Goal: Communication & Community: Participate in discussion

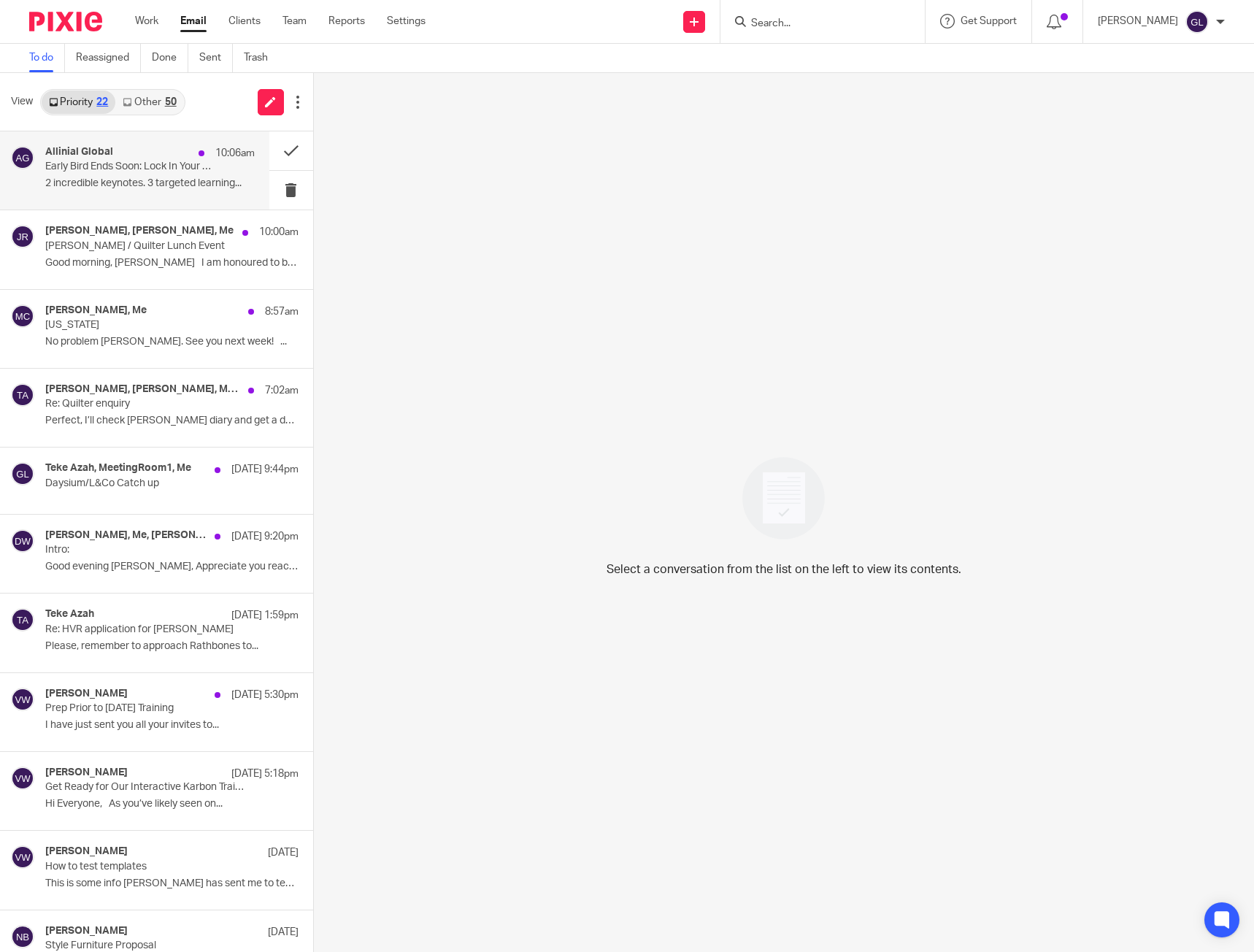
click at [182, 179] on p "2 incredible keynotes. 3 targeted learning..." at bounding box center [150, 183] width 209 height 13
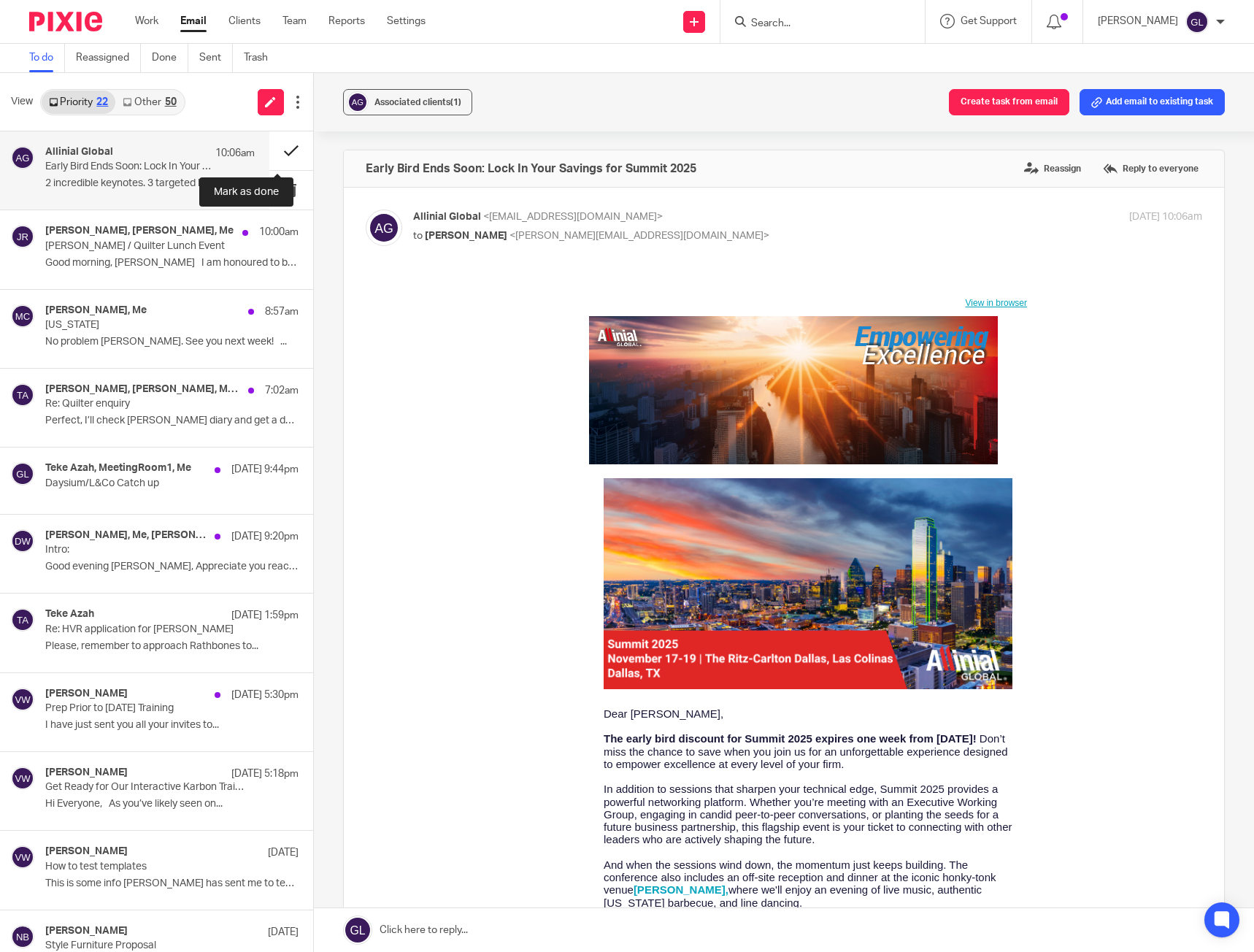
click at [273, 155] on button at bounding box center [291, 150] width 43 height 38
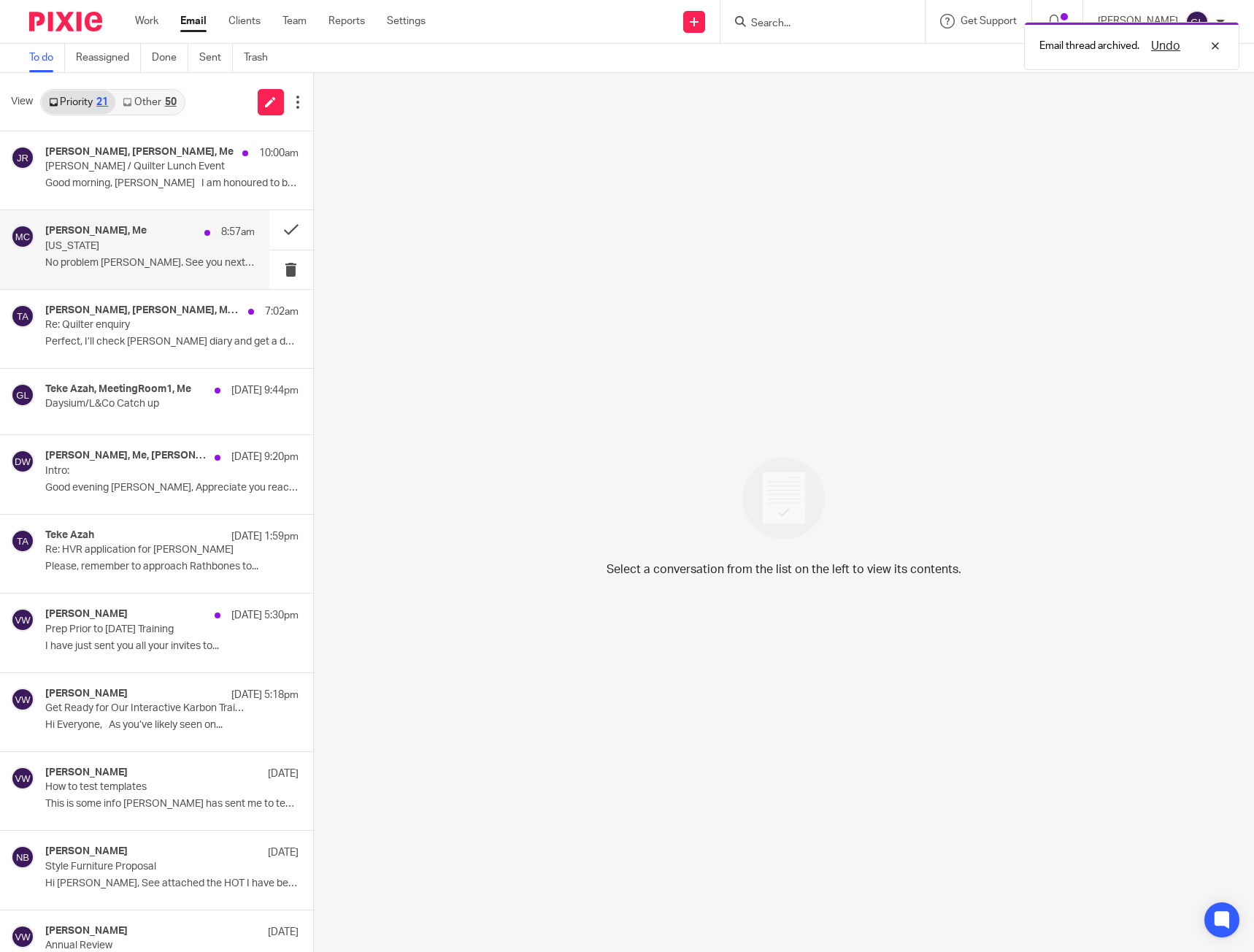
click at [178, 249] on p "[US_STATE]" at bounding box center [128, 246] width 167 height 13
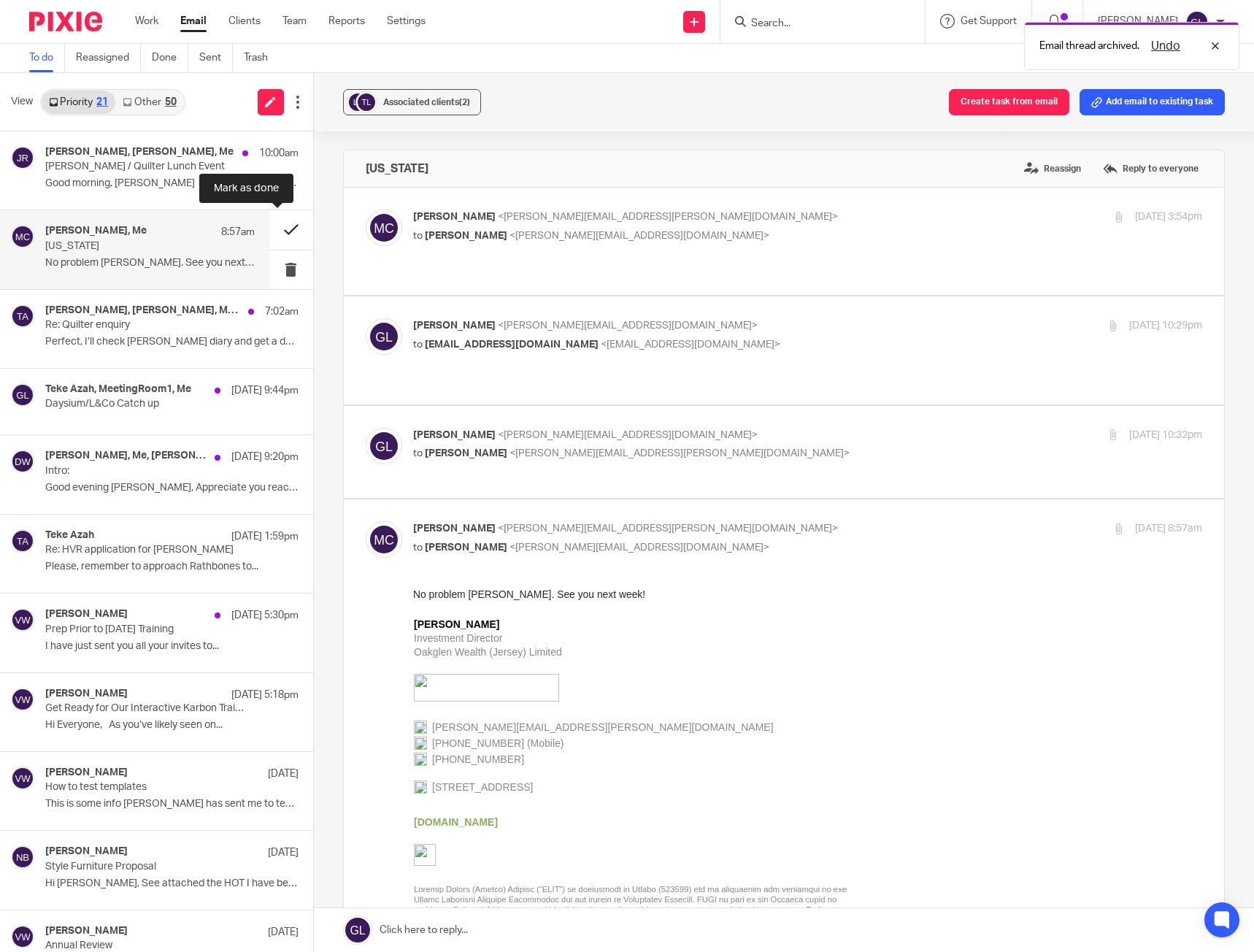
click at [277, 229] on button at bounding box center [291, 229] width 43 height 38
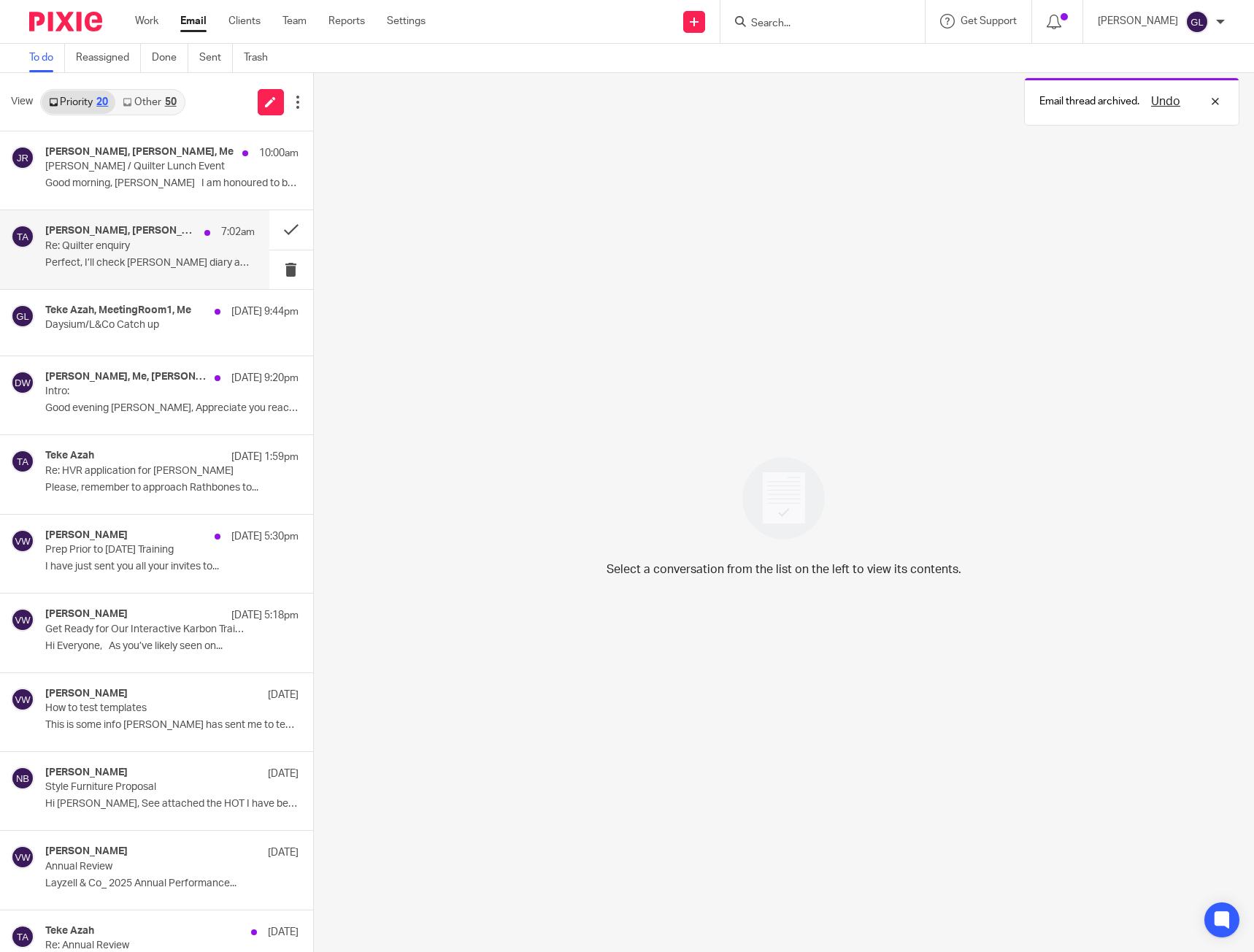
click at [132, 260] on p "Perfect, I’ll check [PERSON_NAME] diary and get a date..." at bounding box center [150, 263] width 209 height 13
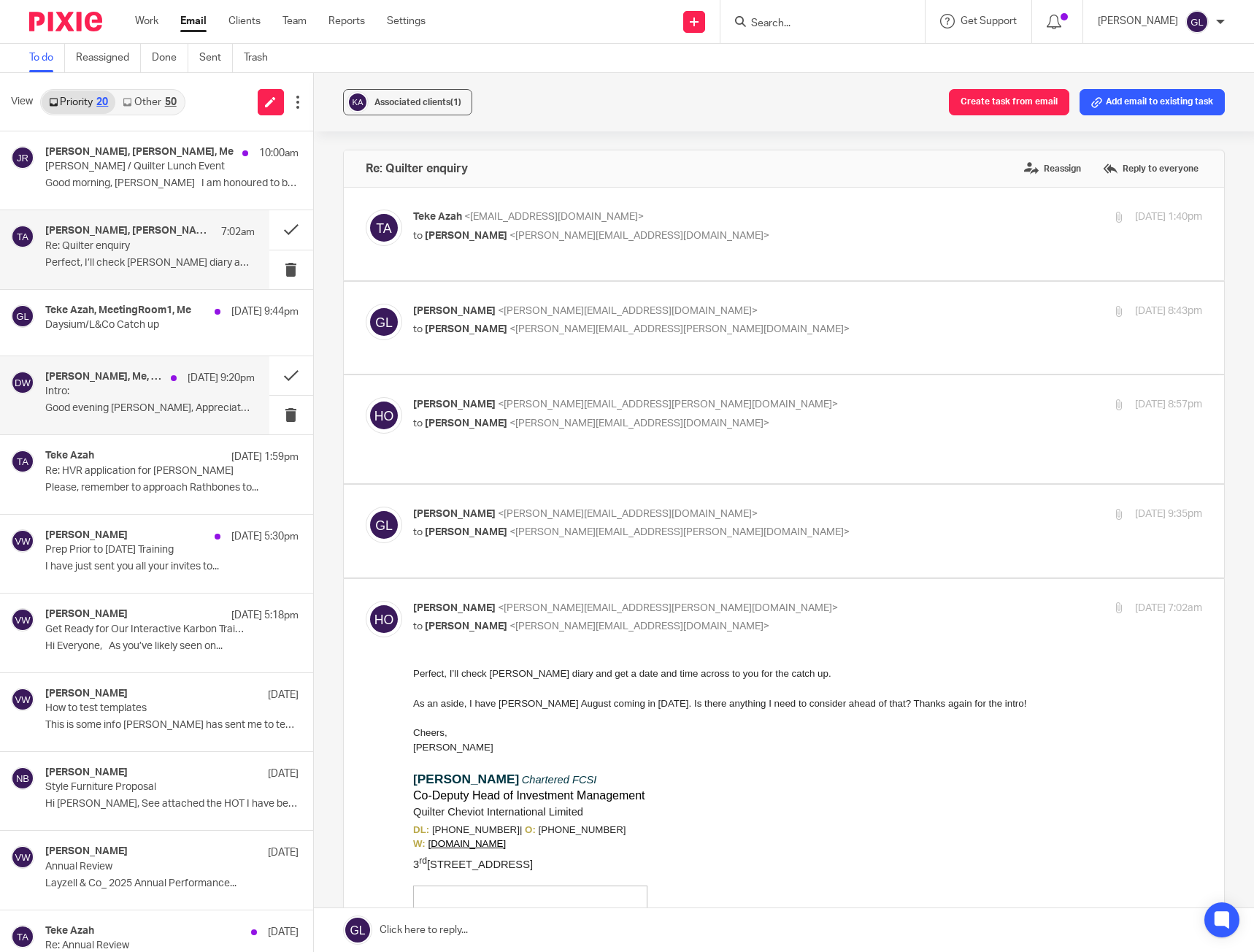
drag, startPoint x: 130, startPoint y: 383, endPoint x: 240, endPoint y: 388, distance: 110.1
click at [130, 383] on h4 "[PERSON_NAME], Me, [PERSON_NAME]" at bounding box center [105, 377] width 118 height 13
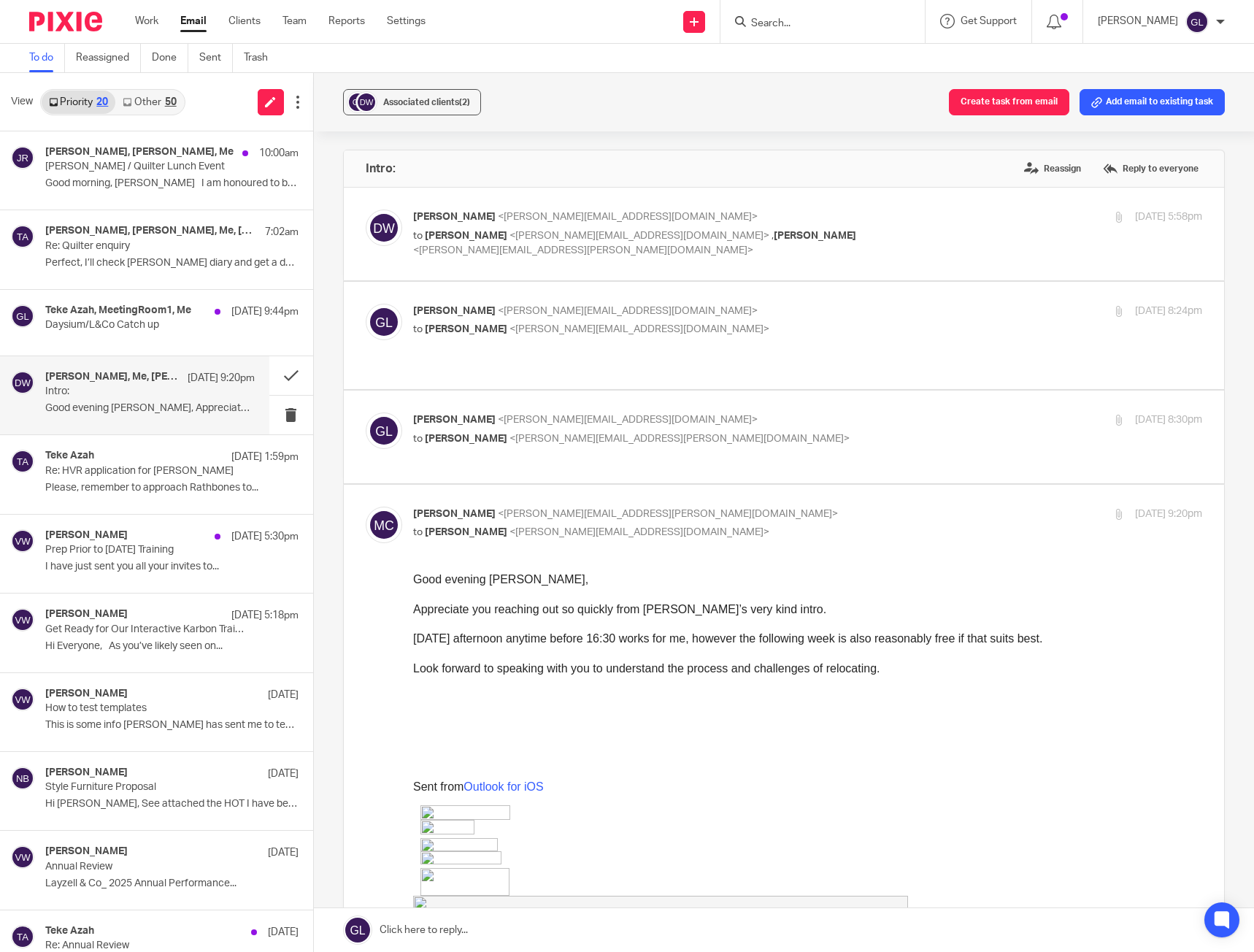
drag, startPoint x: 682, startPoint y: 414, endPoint x: 779, endPoint y: 421, distance: 97.3
click at [682, 414] on div "[PERSON_NAME] <[PERSON_NAME][EMAIL_ADDRESS][DOMAIN_NAME]> to [PERSON_NAME] <[PE…" at bounding box center [677, 429] width 527 height 34
checkbox input "true"
